Goal: Information Seeking & Learning: Learn about a topic

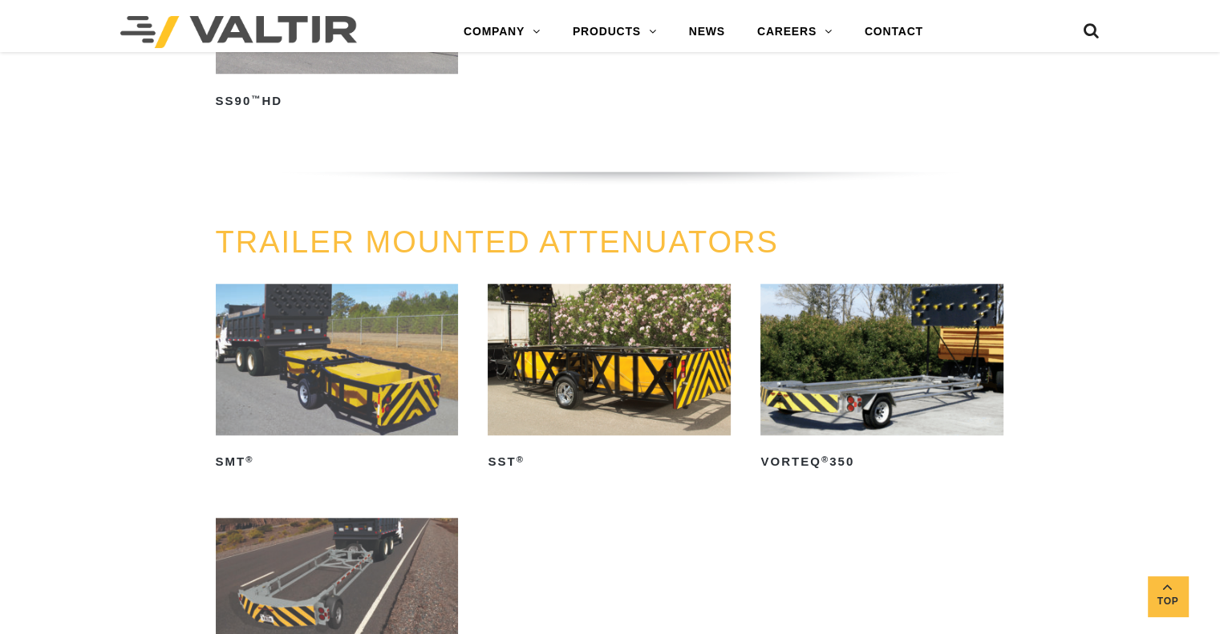
scroll to position [1524, 0]
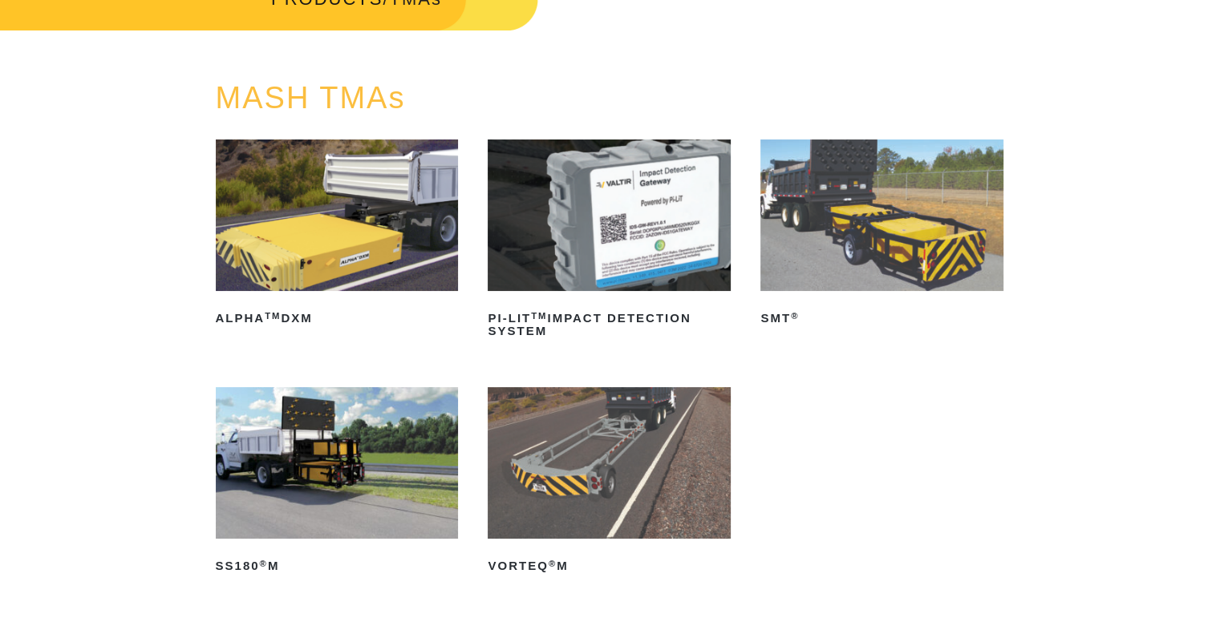
scroll to position [160, 0]
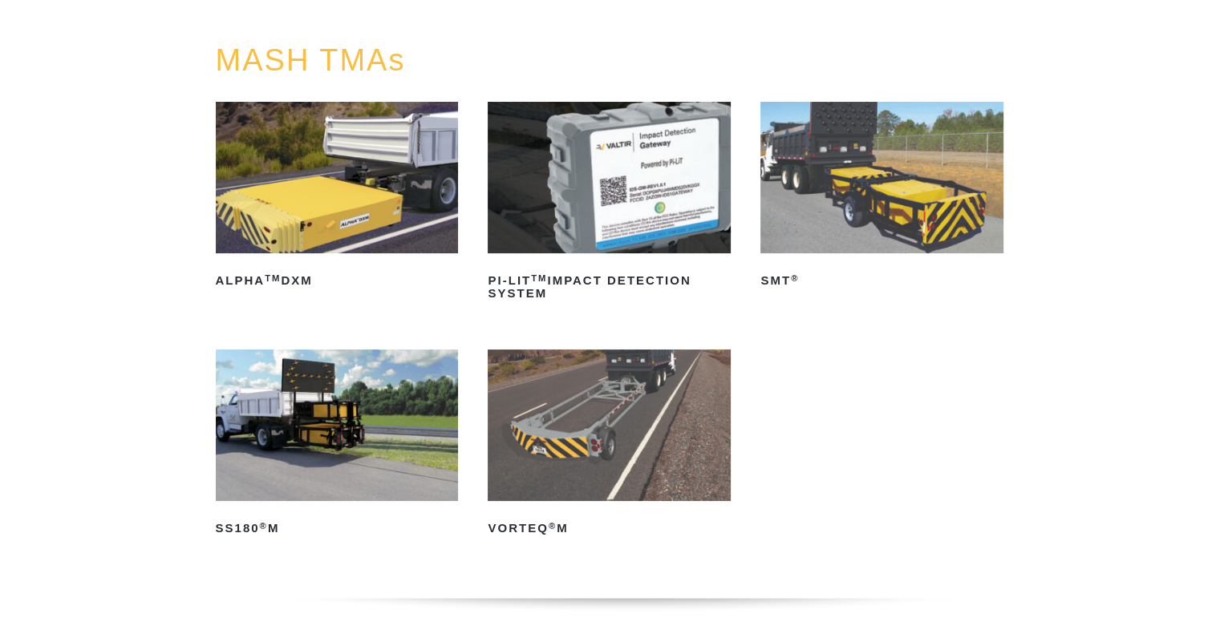
click at [324, 422] on img at bounding box center [337, 426] width 243 height 152
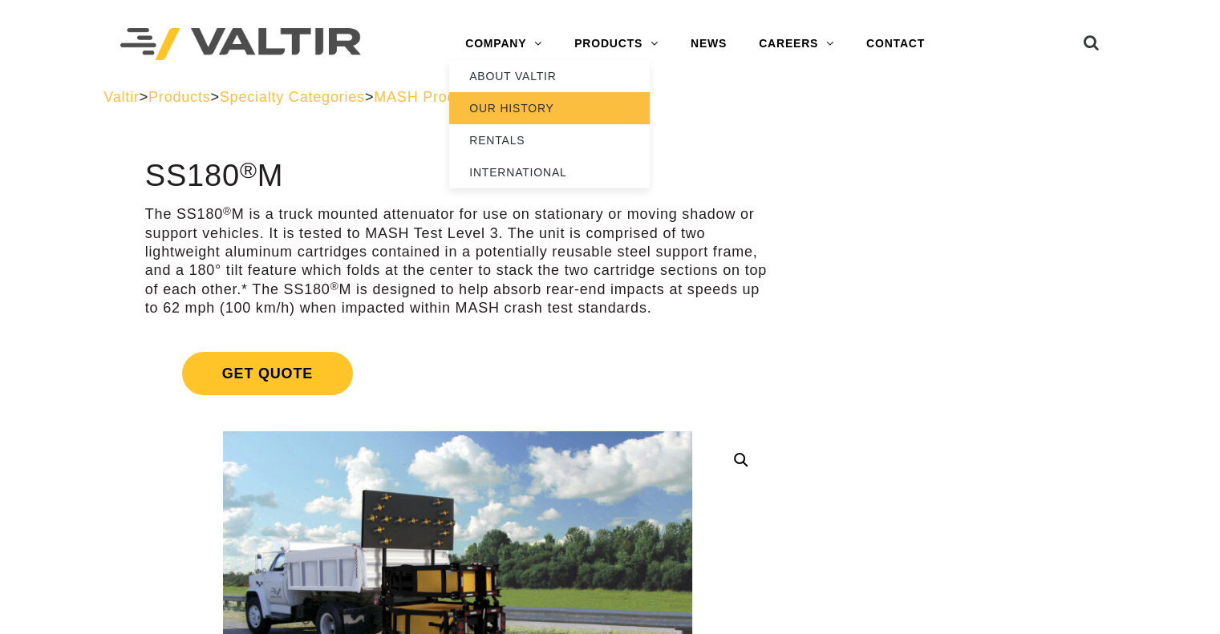
click at [511, 105] on link "OUR HISTORY" at bounding box center [549, 108] width 200 height 32
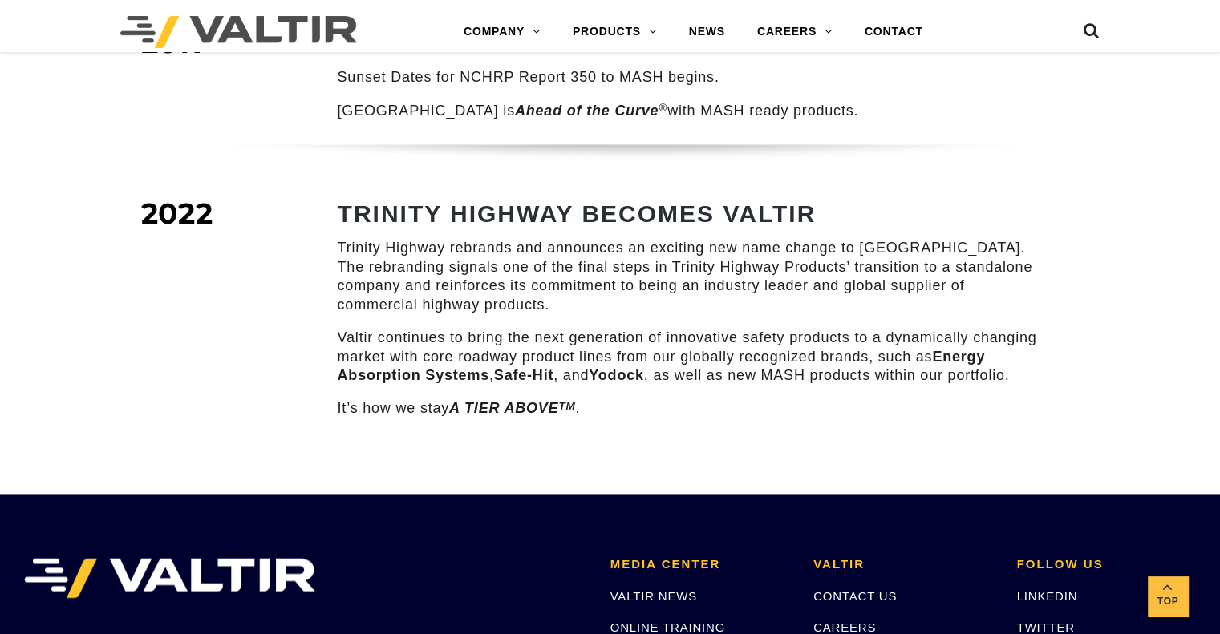
scroll to position [2245, 0]
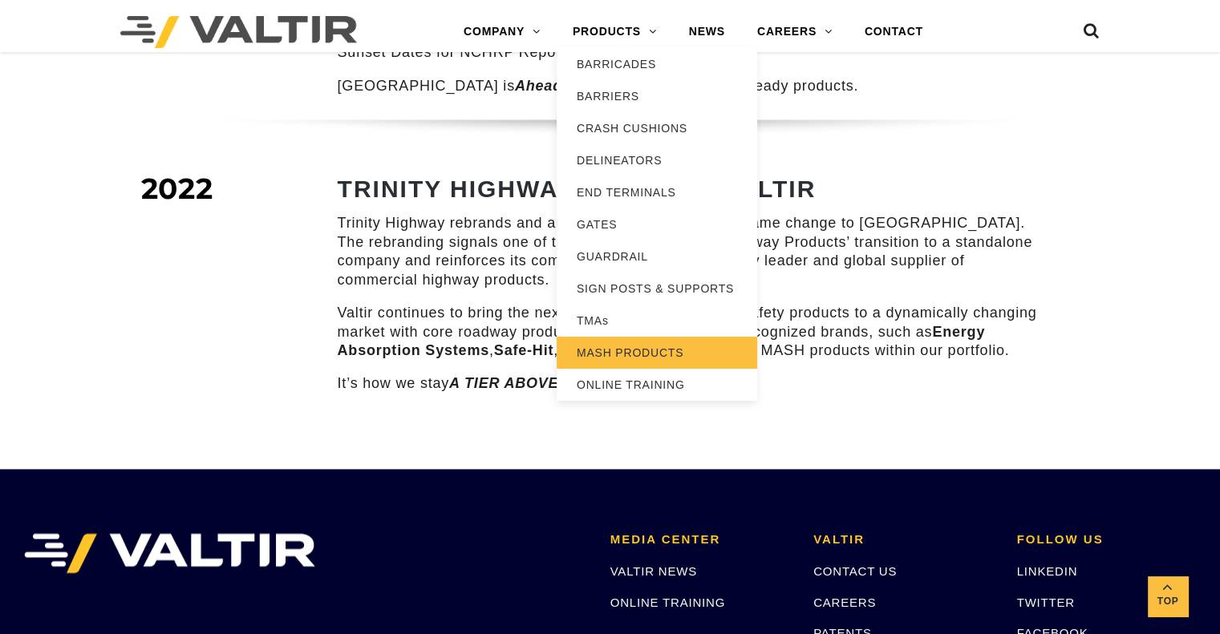
click at [607, 350] on link "MASH PRODUCTS" at bounding box center [656, 353] width 200 height 32
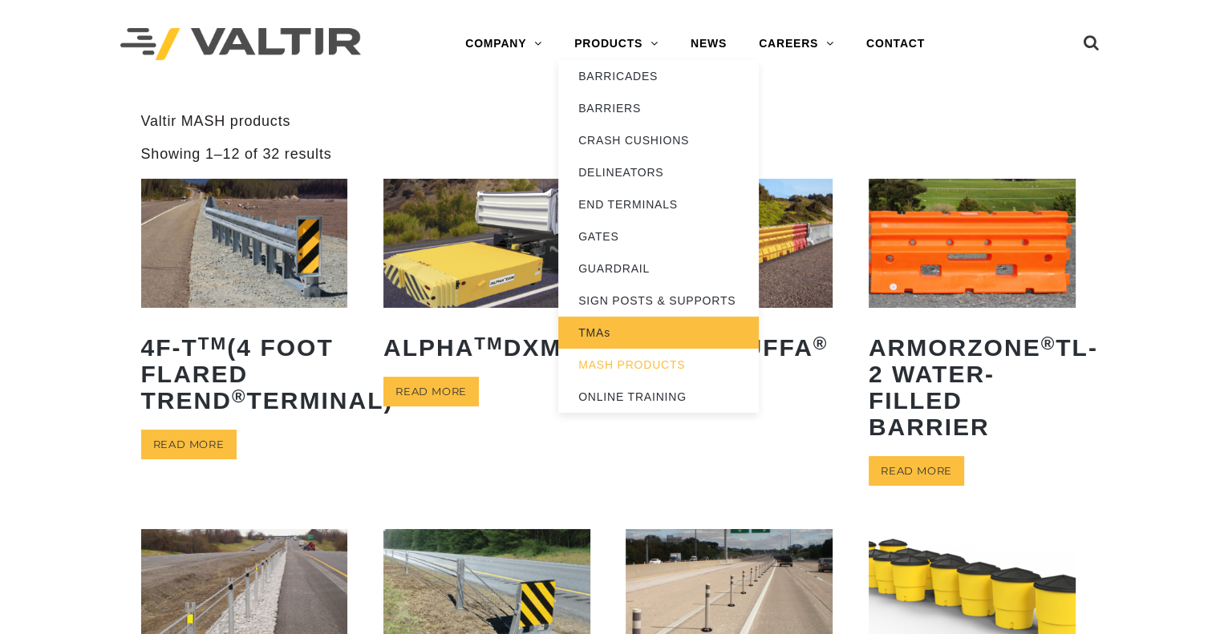
click at [593, 330] on link "TMAs" at bounding box center [658, 333] width 200 height 32
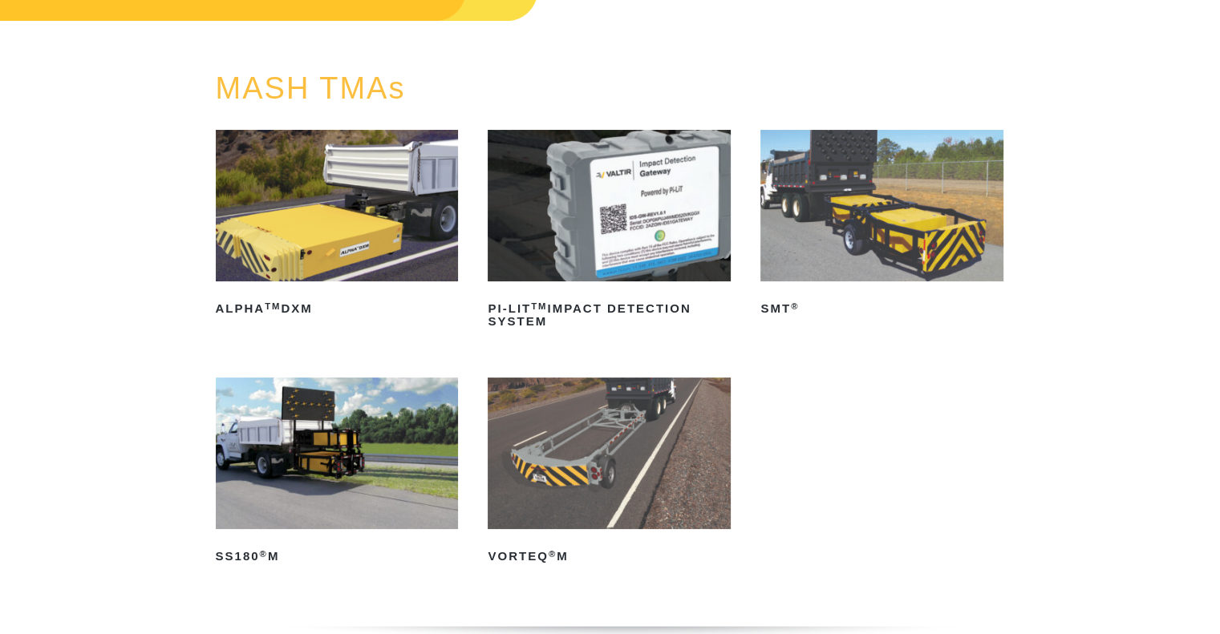
scroll to position [160, 0]
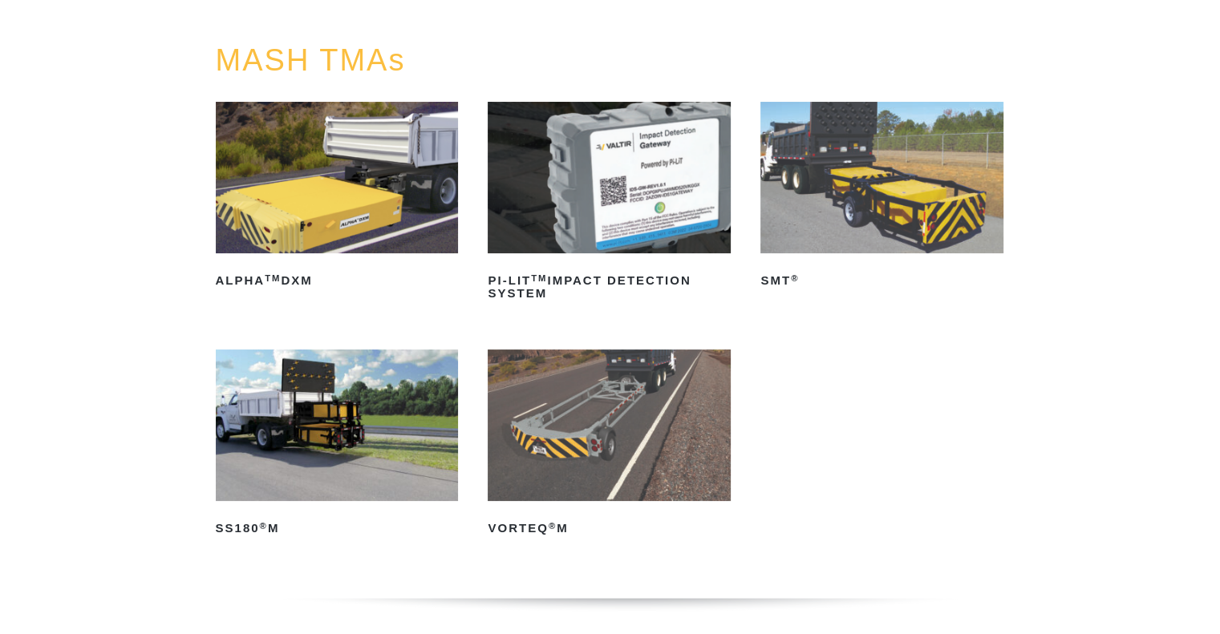
click at [299, 416] on img at bounding box center [337, 426] width 243 height 152
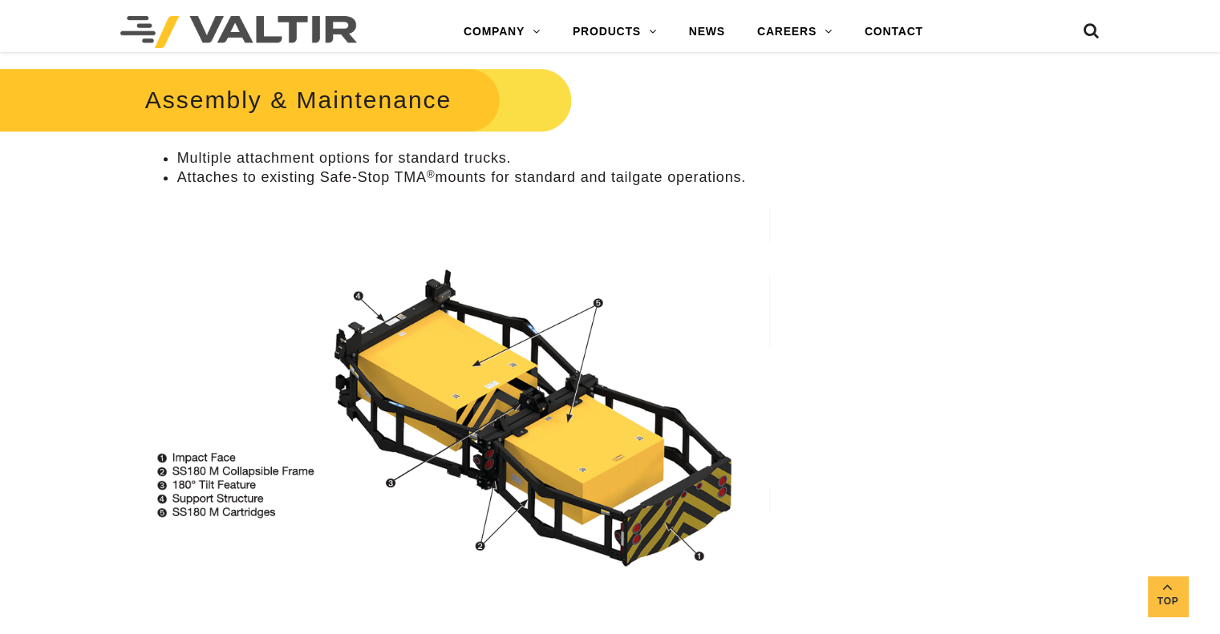
scroll to position [1203, 0]
